Goal: Information Seeking & Learning: Find specific page/section

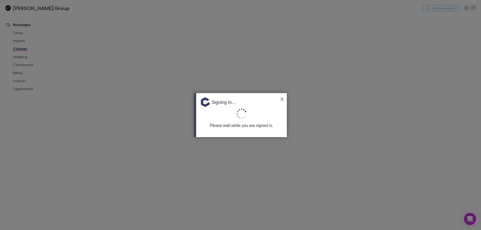
click at [282, 98] on img at bounding box center [281, 99] width 3 height 3
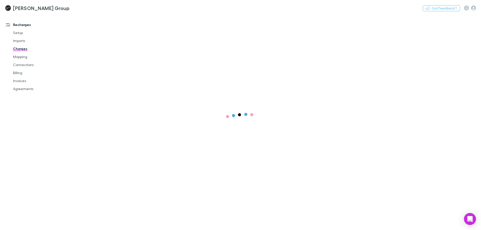
click at [20, 81] on link "Invoices" at bounding box center [38, 81] width 60 height 8
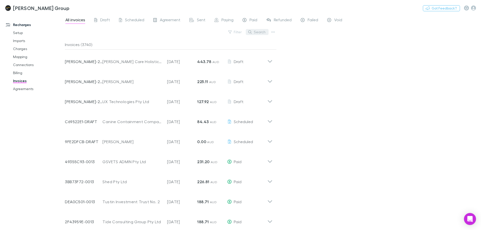
click at [258, 34] on button "Search" at bounding box center [257, 32] width 23 height 6
type input "*"
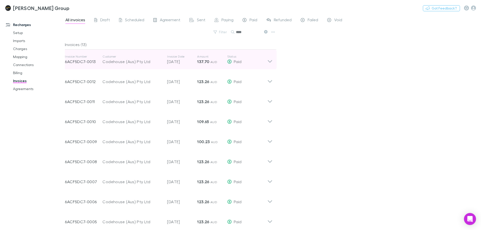
type input "****"
click at [269, 59] on icon at bounding box center [269, 60] width 5 height 10
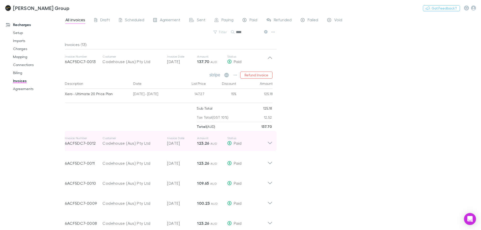
click at [267, 142] on icon at bounding box center [269, 141] width 5 height 10
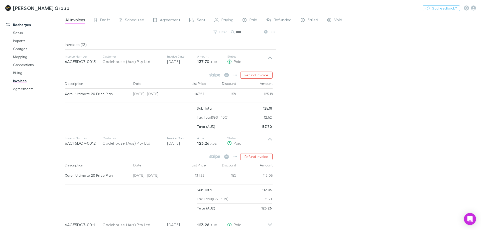
click at [341, 127] on div "All invoices Draft Scheduled Agreement Sent Paying Paid Refunded Failed Void Fi…" at bounding box center [273, 122] width 416 height 216
click at [235, 77] on icon "button" at bounding box center [235, 75] width 4 height 4
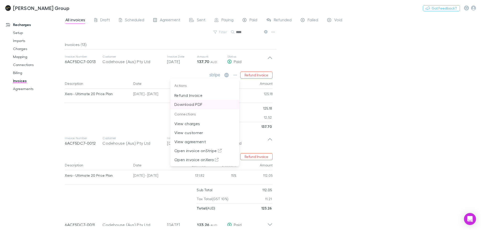
click at [220, 103] on p "Download PDF" at bounding box center [204, 104] width 61 height 6
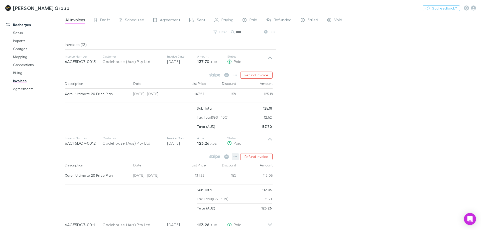
click at [233, 157] on button "button" at bounding box center [235, 156] width 7 height 7
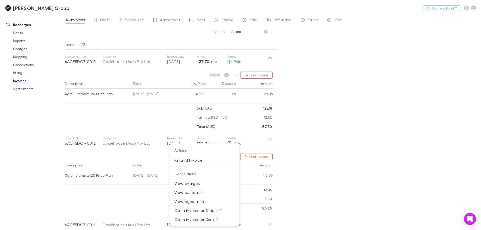
click at [362, 168] on div at bounding box center [240, 115] width 481 height 230
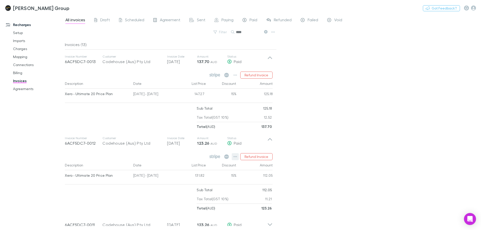
click at [234, 155] on button "button" at bounding box center [235, 156] width 7 height 7
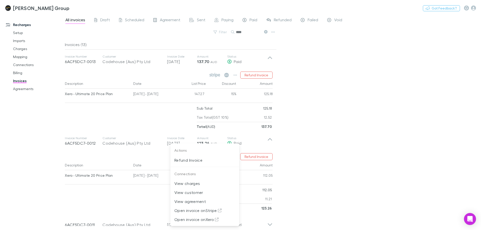
click at [357, 148] on div at bounding box center [240, 115] width 481 height 230
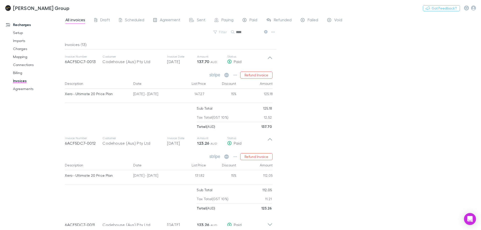
click at [339, 126] on div "All invoices Draft Scheduled Agreement Sent Paying Paid Refunded Failed Void Fi…" at bounding box center [273, 122] width 416 height 216
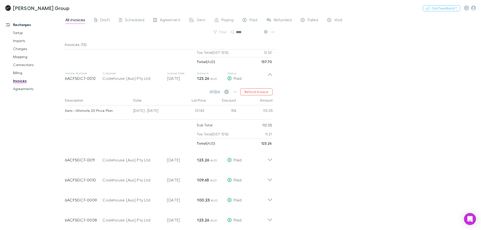
scroll to position [75, 0]
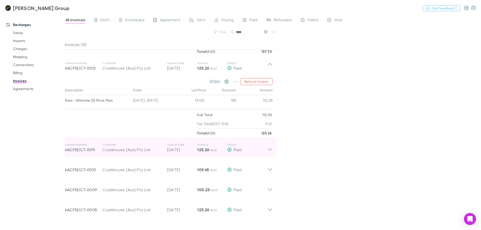
click at [268, 149] on icon at bounding box center [270, 149] width 4 height 3
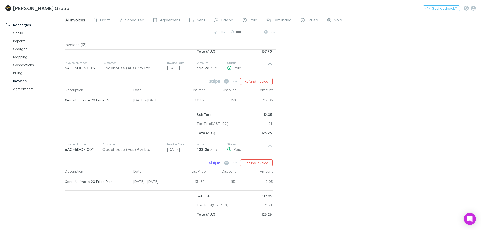
scroll to position [125, 0]
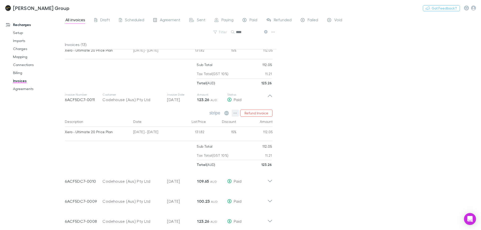
click at [235, 114] on icon "button" at bounding box center [235, 113] width 4 height 4
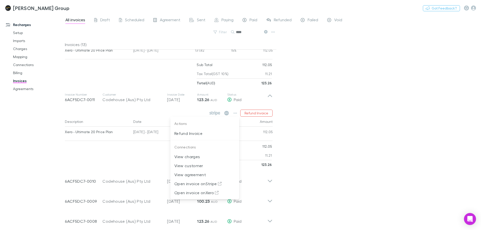
click at [355, 135] on div at bounding box center [240, 115] width 481 height 230
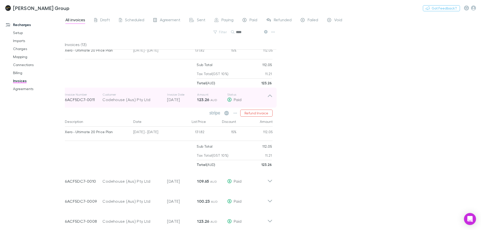
scroll to position [0, 0]
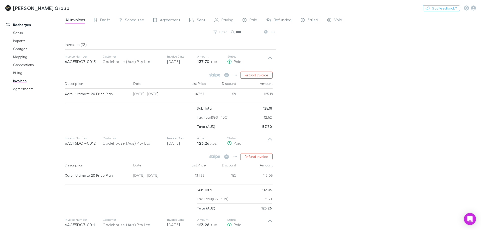
click at [354, 76] on div "All invoices Draft Scheduled Agreement Sent Paying Paid Refunded Failed Void Fi…" at bounding box center [273, 122] width 416 height 216
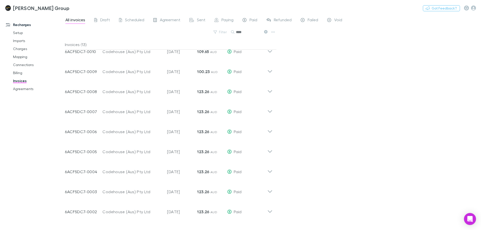
scroll to position [244, 0]
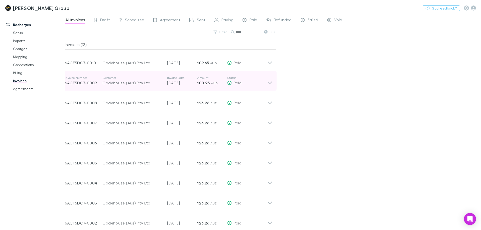
click at [271, 84] on icon at bounding box center [269, 81] width 5 height 10
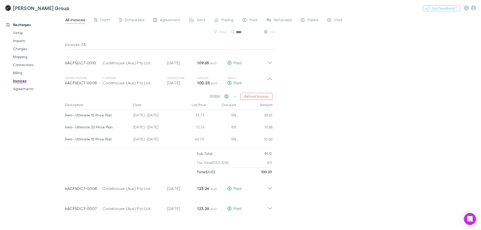
click at [376, 93] on div "All invoices Draft Scheduled Agreement Sent Paying Paid Refunded Failed Void Fi…" at bounding box center [273, 122] width 416 height 216
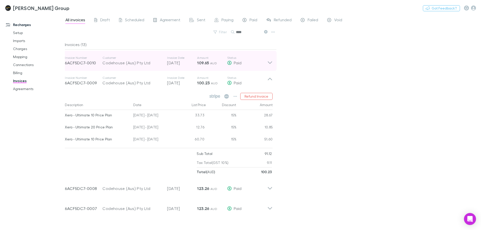
click at [268, 62] on icon at bounding box center [270, 63] width 4 height 3
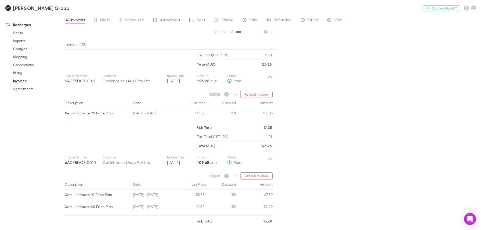
scroll to position [143, 0]
click at [14, 47] on link "Charges" at bounding box center [38, 49] width 60 height 8
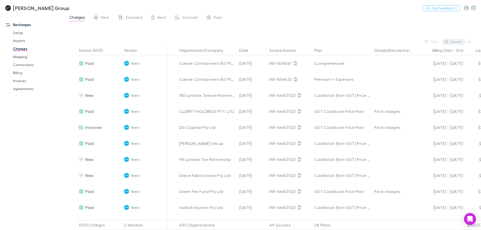
click at [453, 39] on button "Search" at bounding box center [453, 42] width 23 height 6
type input "*******"
click at [251, 51] on icon "button" at bounding box center [252, 50] width 3 height 4
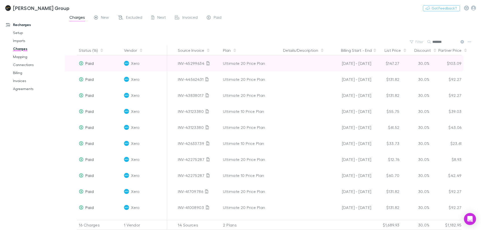
scroll to position [0, 93]
click at [362, 64] on div "[DATE] - [DATE]" at bounding box center [348, 63] width 43 height 16
click at [206, 63] on icon at bounding box center [206, 63] width 3 height 4
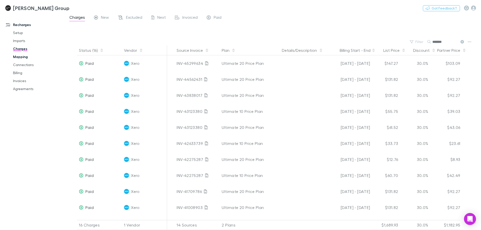
click at [22, 55] on link "Mapping" at bounding box center [38, 57] width 60 height 8
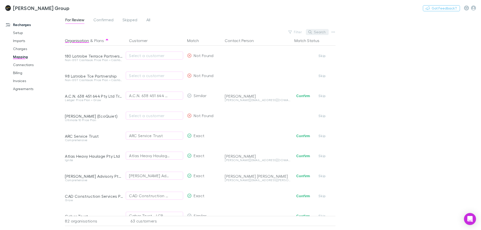
click at [325, 33] on button "Search" at bounding box center [317, 32] width 23 height 6
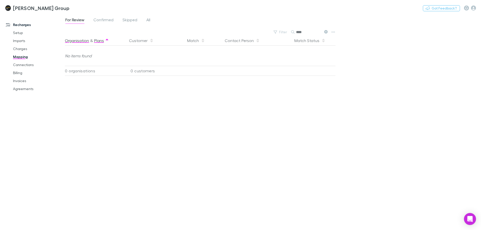
type input "****"
click at [97, 41] on button "Plans" at bounding box center [99, 41] width 10 height 10
click at [307, 31] on input "****" at bounding box center [308, 32] width 25 height 7
click at [25, 86] on link "Agreements" at bounding box center [38, 89] width 60 height 8
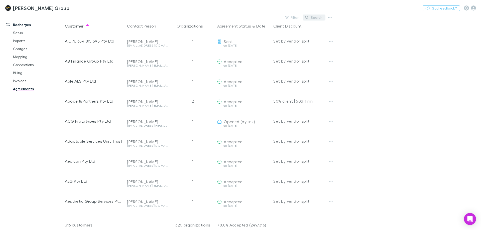
click at [308, 18] on icon "button" at bounding box center [307, 18] width 4 height 4
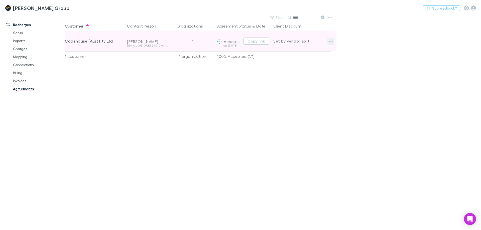
type input "****"
click at [329, 43] on icon "button" at bounding box center [331, 42] width 4 height 4
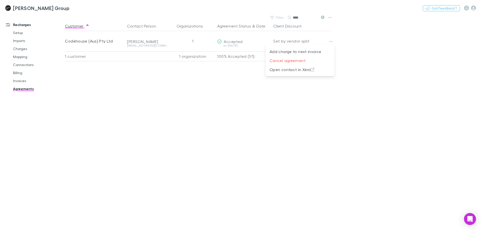
click at [379, 41] on div at bounding box center [240, 115] width 481 height 230
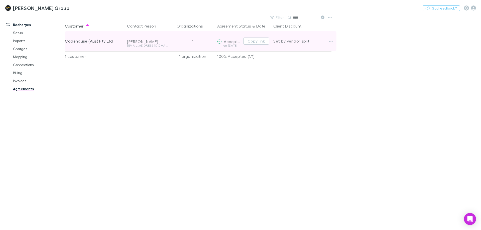
click at [89, 41] on div "Codehouse (Aus) Pty Ltd" at bounding box center [94, 41] width 58 height 20
click at [329, 41] on button "button" at bounding box center [330, 41] width 7 height 7
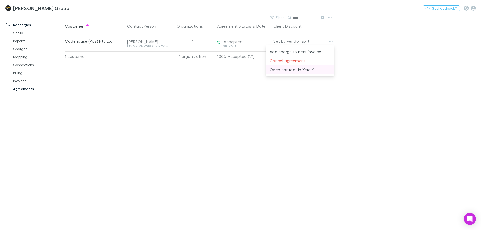
click at [297, 70] on p "Open contact in Xero" at bounding box center [299, 70] width 61 height 6
click at [140, 99] on div "Customer Contact Person Organizations Agreement Status & Date Client Discount C…" at bounding box center [202, 125] width 275 height 209
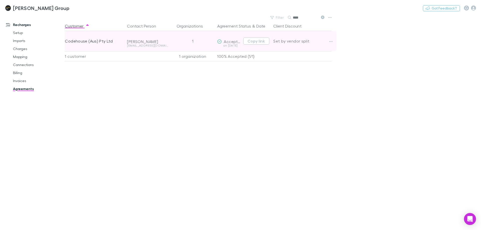
click at [91, 43] on div "Codehouse (Aus) Pty Ltd" at bounding box center [94, 41] width 58 height 20
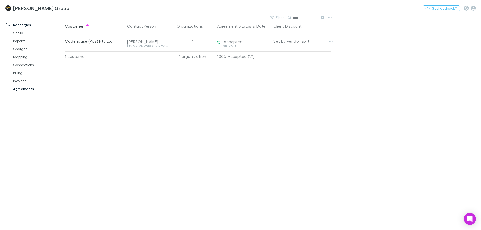
click at [26, 26] on link "Recharges" at bounding box center [34, 25] width 67 height 8
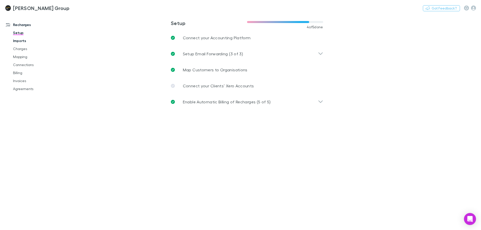
click at [23, 45] on link "Imports" at bounding box center [38, 41] width 60 height 8
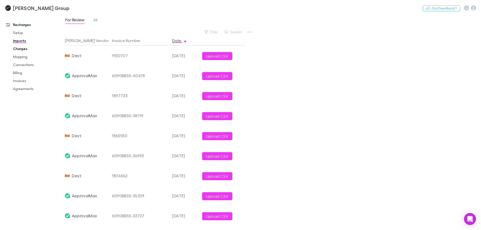
click at [22, 48] on link "Charges" at bounding box center [38, 49] width 60 height 8
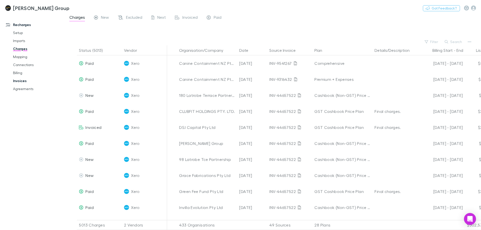
click at [26, 81] on link "Invoices" at bounding box center [38, 81] width 60 height 8
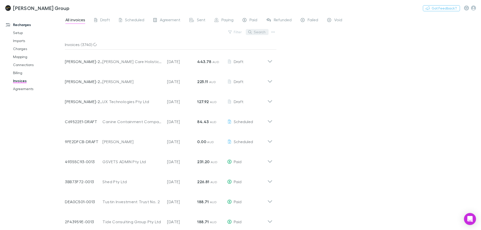
click at [267, 34] on button "Search" at bounding box center [257, 32] width 23 height 6
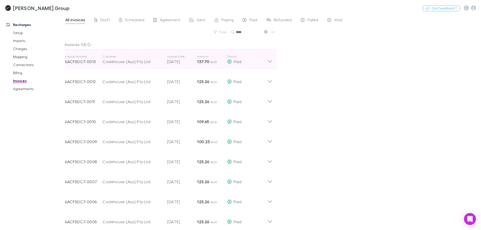
type input "****"
click at [269, 65] on div "Invoice Number 6ACF5DC7-0013 Customer Codehouse (Aus) Pty Ltd Invoice Date [DAT…" at bounding box center [169, 60] width 216 height 20
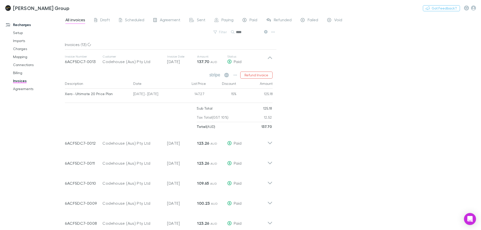
click at [393, 75] on div "All invoices Draft Scheduled Agreement Sent Paying Paid Refunded Failed Void Fi…" at bounding box center [273, 122] width 416 height 216
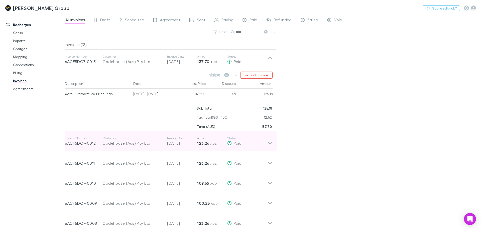
click at [269, 141] on icon at bounding box center [269, 141] width 5 height 10
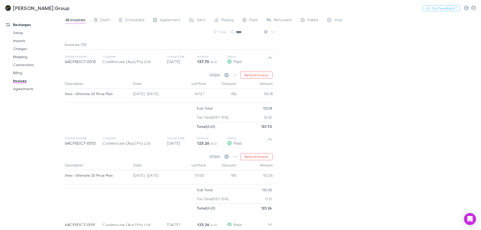
click at [357, 120] on div "All invoices Draft Scheduled Agreement Sent Paying Paid Refunded Failed Void Fi…" at bounding box center [273, 122] width 416 height 216
